Goal: Check status: Check status

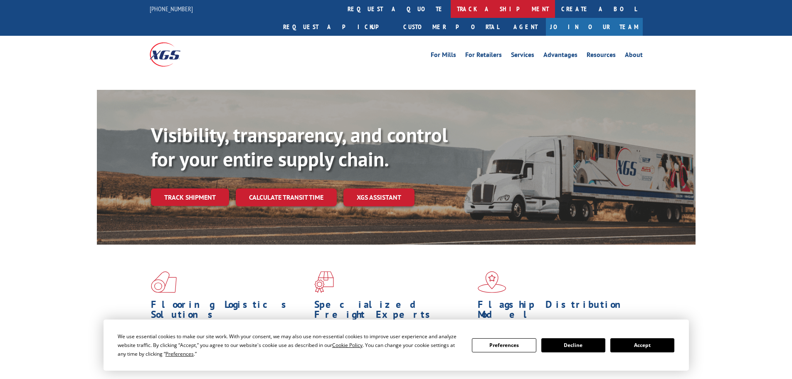
click at [451, 0] on link "track a shipment" at bounding box center [503, 9] width 104 height 18
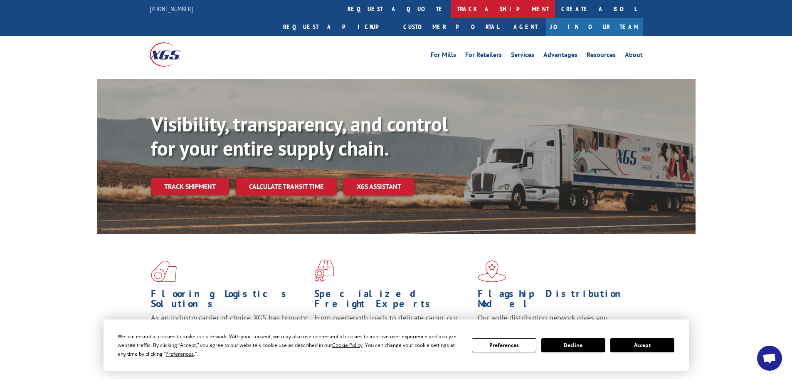
click at [451, 10] on link "track a shipment" at bounding box center [503, 9] width 104 height 18
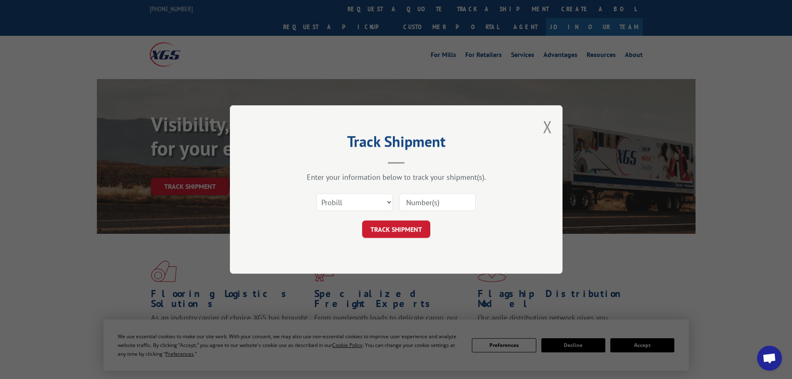
click at [455, 204] on input at bounding box center [437, 201] width 77 height 17
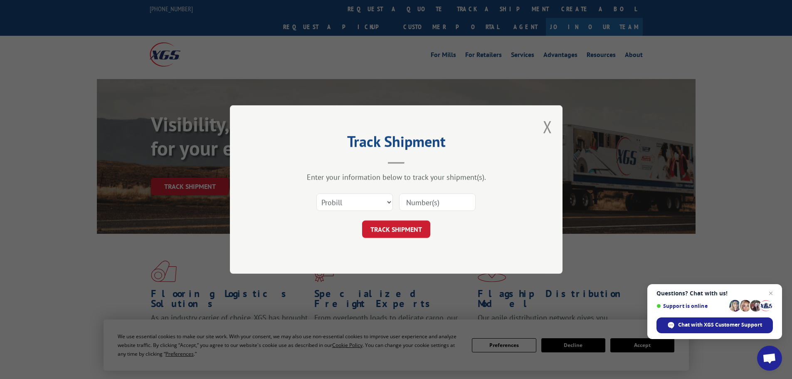
paste input "535252"
type input "535252"
click at [391, 235] on button "TRACK SHIPMENT" at bounding box center [396, 228] width 68 height 17
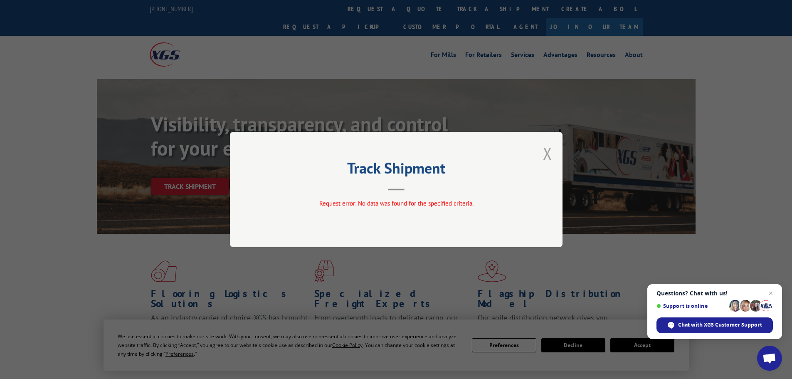
click at [552, 156] on button "Close modal" at bounding box center [547, 153] width 9 height 22
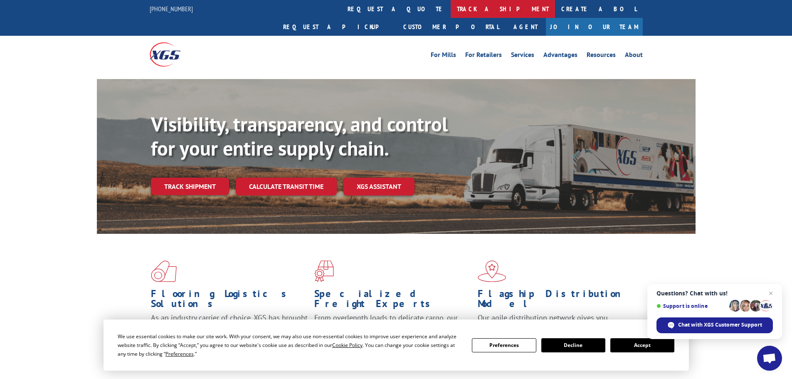
click at [451, 8] on link "track a shipment" at bounding box center [503, 9] width 104 height 18
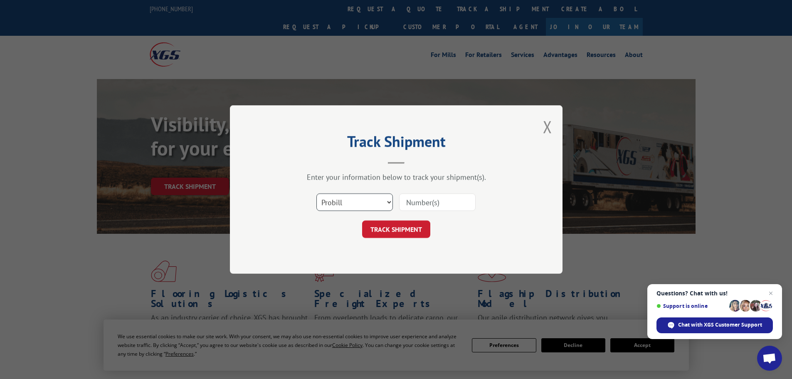
click at [340, 203] on select "Select category... Probill BOL PO" at bounding box center [355, 201] width 77 height 17
select select "bol"
click at [317, 193] on select "Select category... Probill BOL PO" at bounding box center [355, 201] width 77 height 17
click at [413, 201] on input at bounding box center [437, 201] width 77 height 17
paste input "5523971"
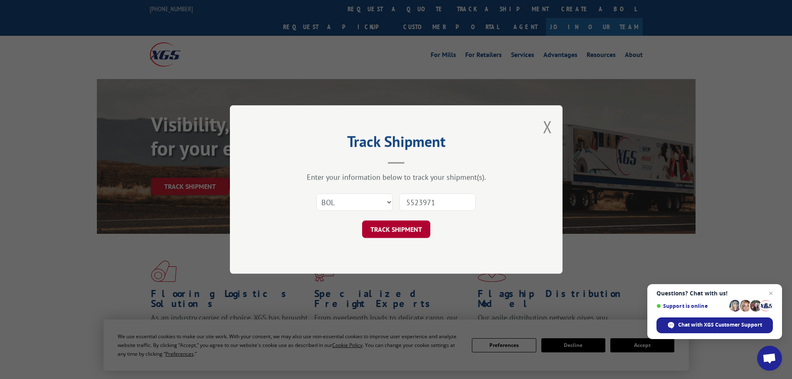
type input "5523971"
click at [397, 225] on button "TRACK SHIPMENT" at bounding box center [396, 228] width 68 height 17
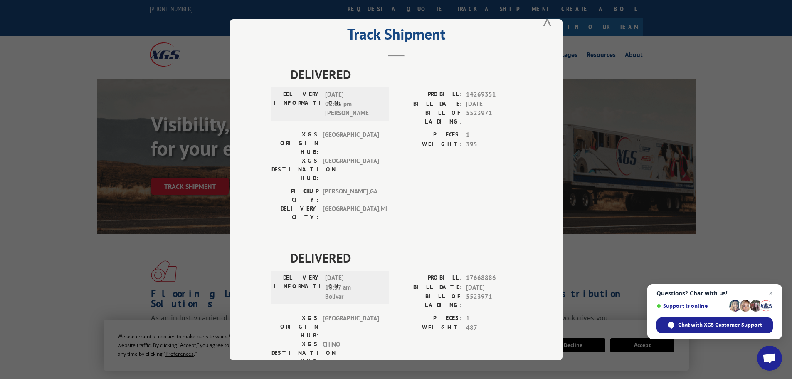
scroll to position [34, 0]
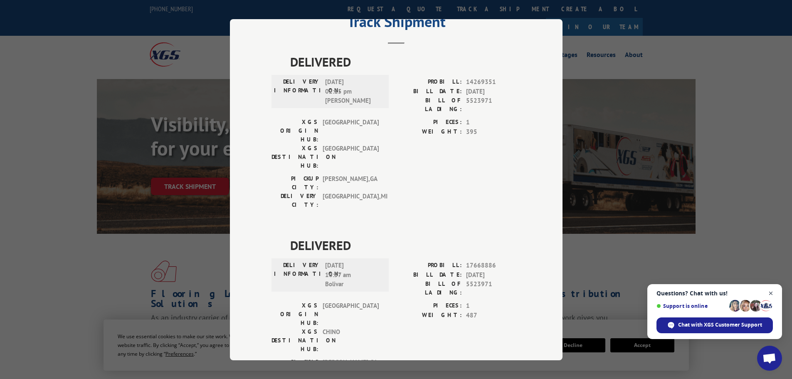
click at [772, 294] on span "Close chat" at bounding box center [771, 293] width 10 height 10
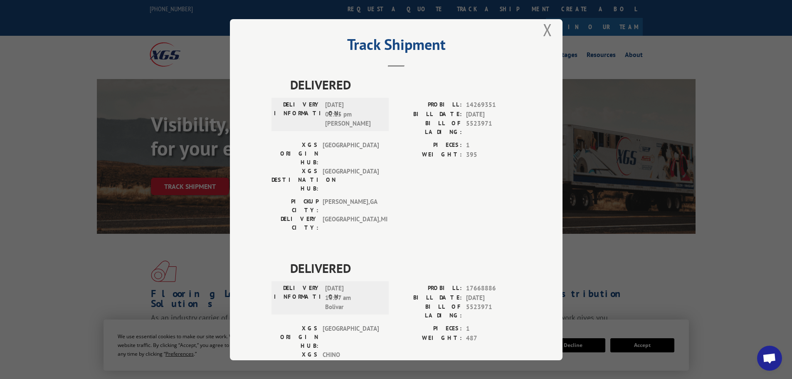
scroll to position [0, 0]
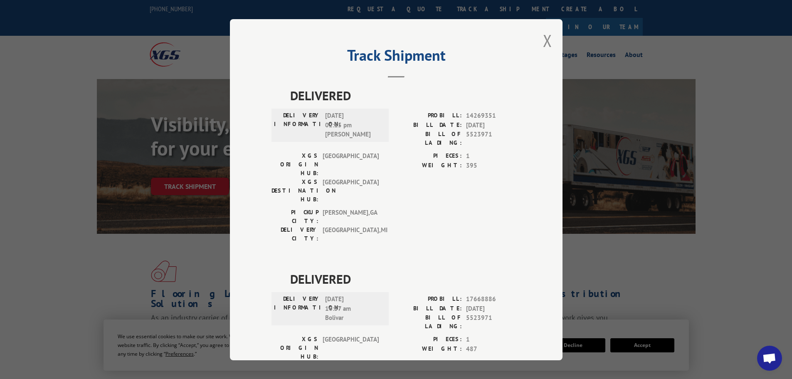
click at [539, 39] on div "Track Shipment DELIVERED DELIVERY INFORMATION: [DATE] 02:15 pm [PERSON_NAME]: 1…" at bounding box center [396, 189] width 333 height 341
click at [544, 37] on button "Close modal" at bounding box center [547, 41] width 9 height 22
